Goal: Task Accomplishment & Management: Use online tool/utility

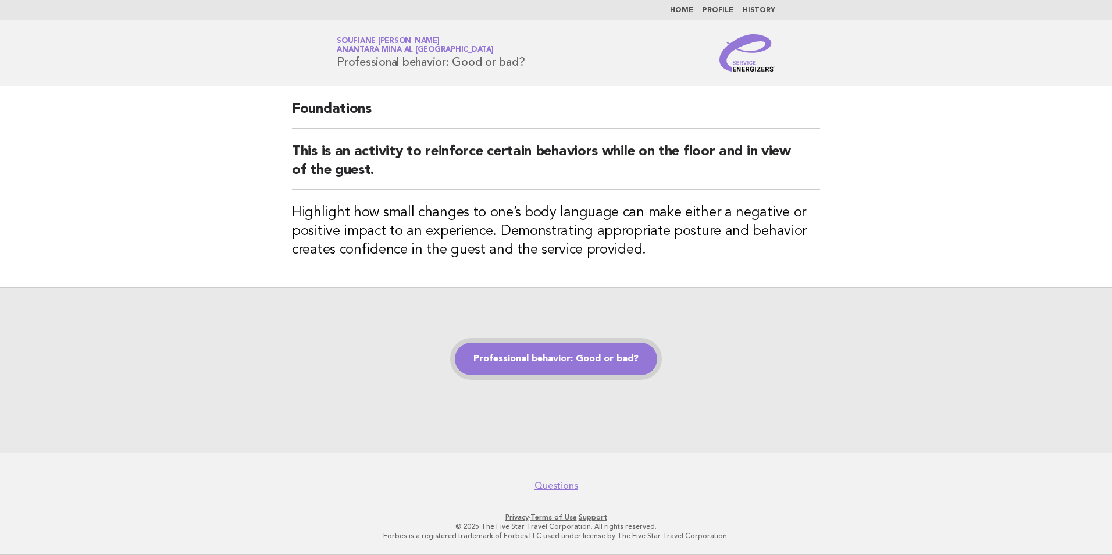
click at [549, 352] on link "Professional behavior: Good or bad?" at bounding box center [556, 359] width 202 height 33
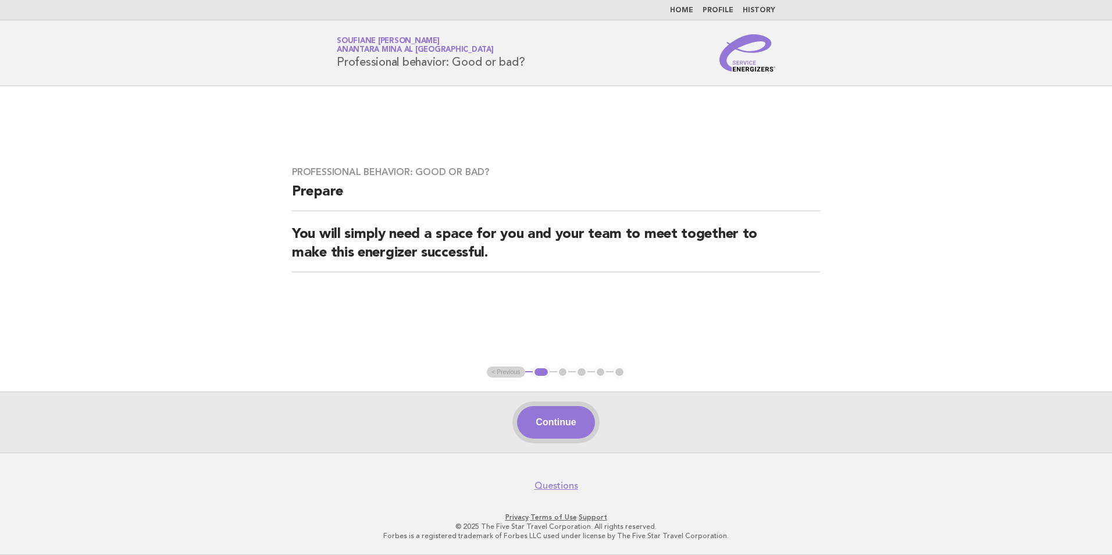
click at [557, 429] on button "Continue" at bounding box center [555, 422] width 77 height 33
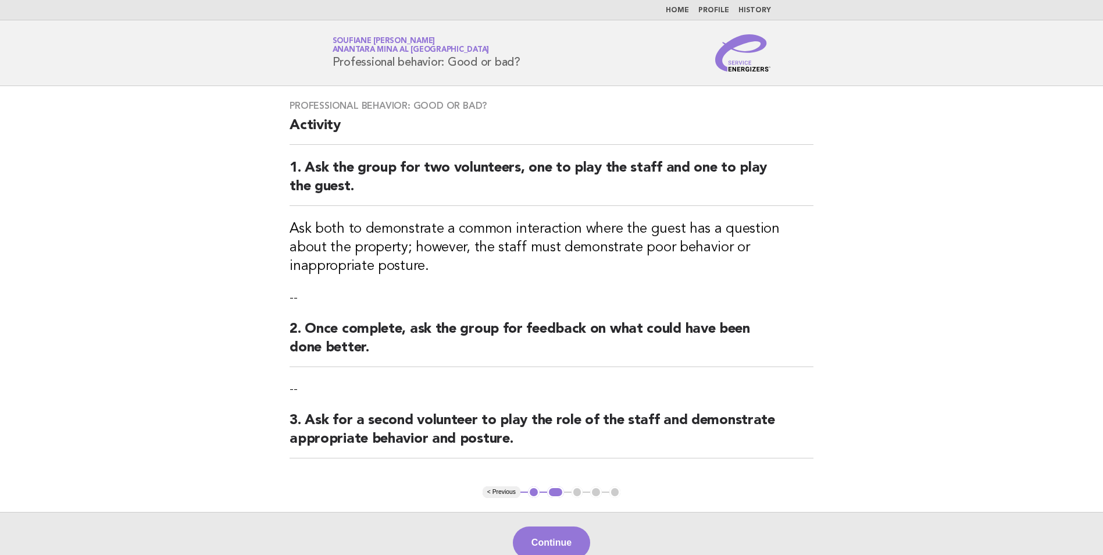
scroll to position [58, 0]
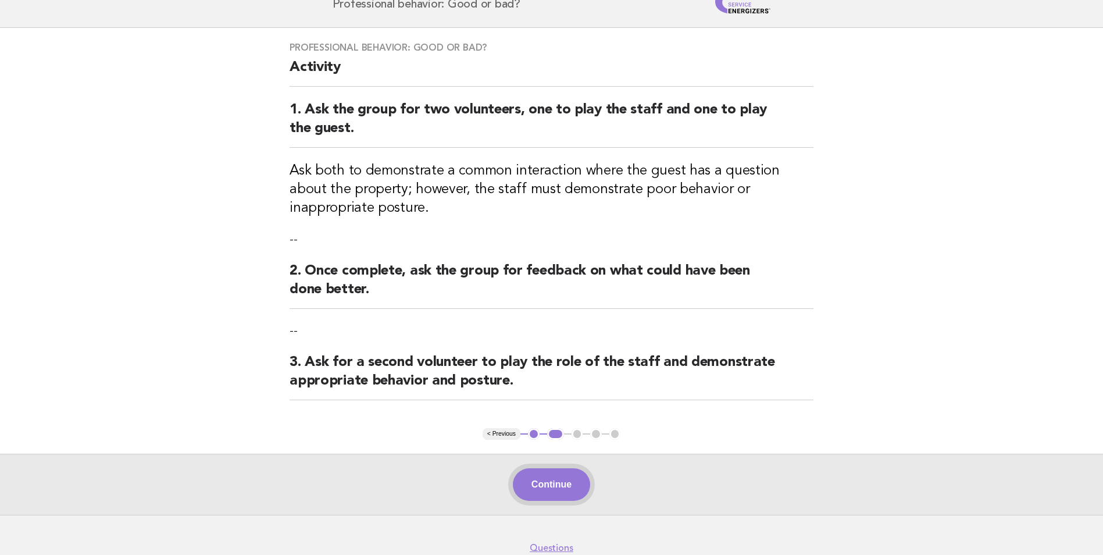
click at [547, 490] on button "Continue" at bounding box center [551, 484] width 77 height 33
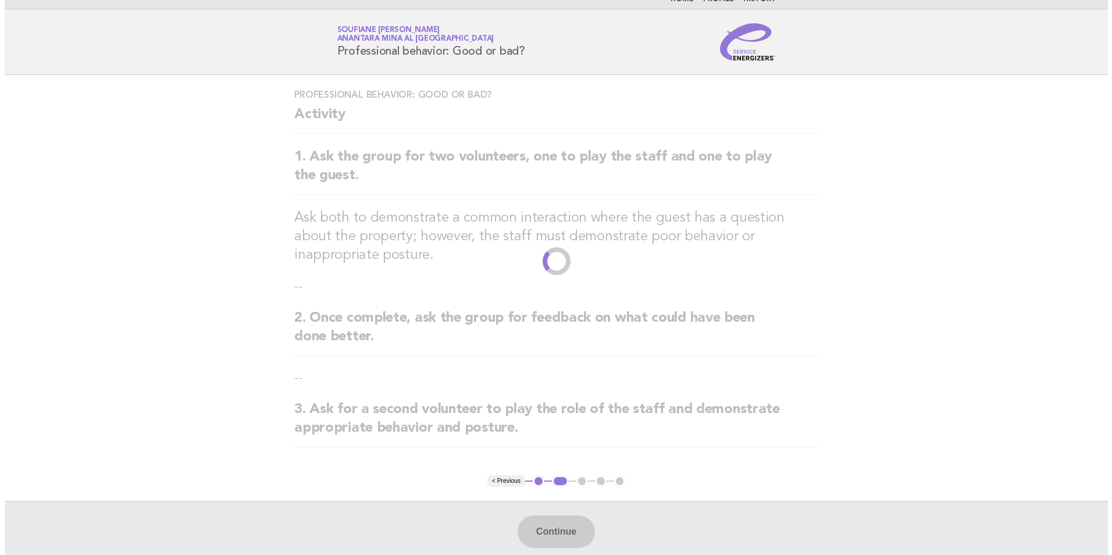
scroll to position [0, 0]
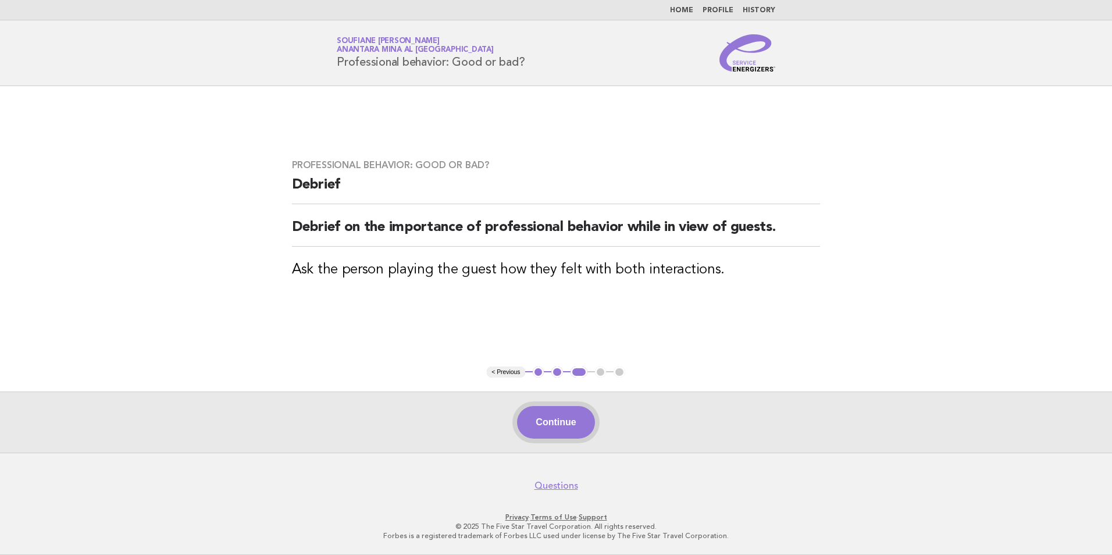
click at [560, 423] on button "Continue" at bounding box center [555, 422] width 77 height 33
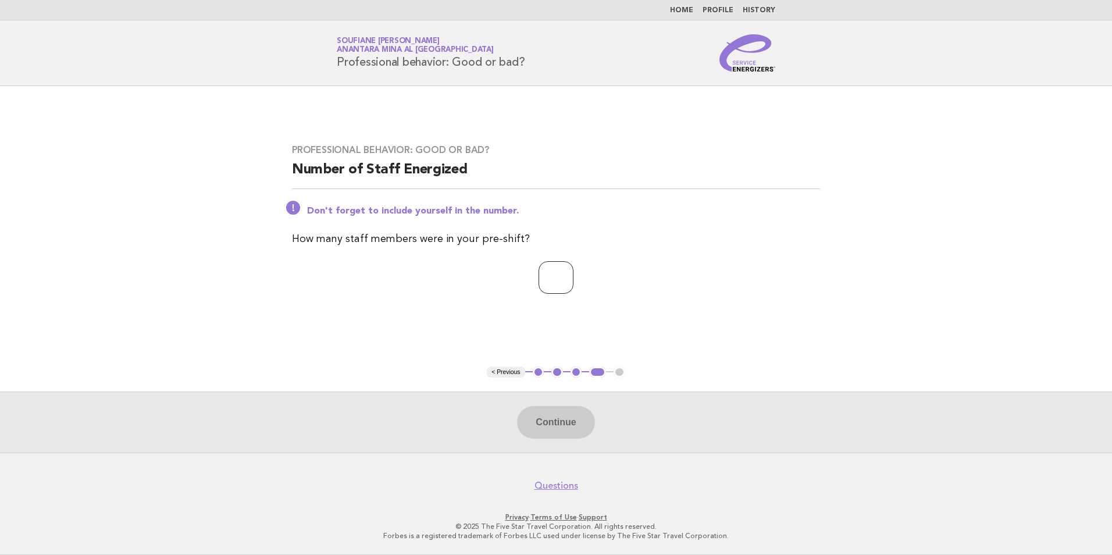
click at [554, 277] on input "number" at bounding box center [556, 277] width 35 height 33
type input "*"
click at [480, 333] on main "Professional behavior: Good or bad? Number of Staff Energized Don't forget to i…" at bounding box center [556, 269] width 1112 height 366
click at [559, 423] on button "Continue" at bounding box center [555, 422] width 77 height 33
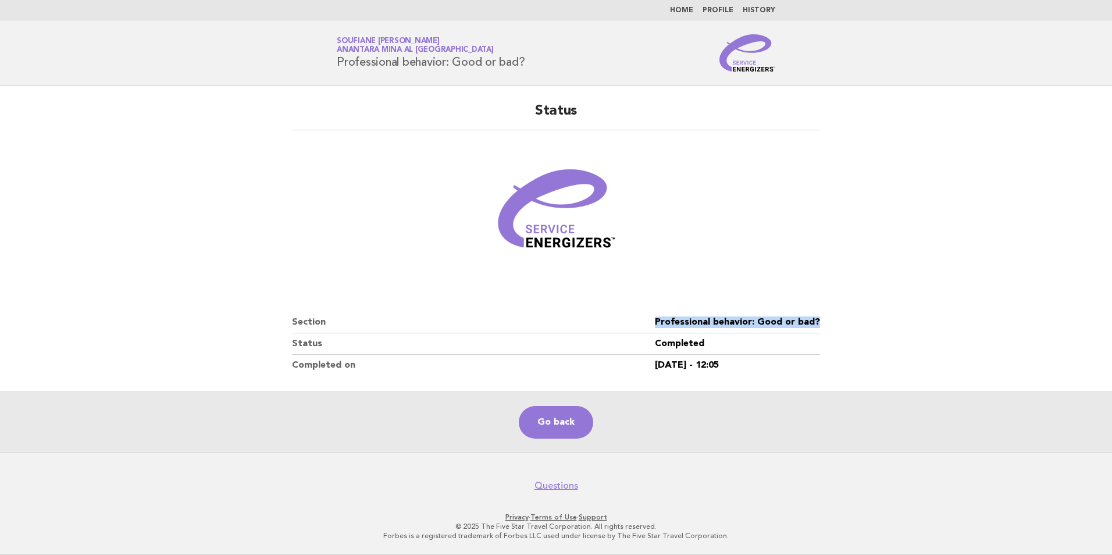
drag, startPoint x: 825, startPoint y: 321, endPoint x: 657, endPoint y: 322, distance: 168.7
click at [657, 322] on div "Status Section Professional behavior: Good or bad? Status Completed Completed o…" at bounding box center [556, 239] width 556 height 302
copy dl "Professional behavior: Good or bad?"
